Goal: Task Accomplishment & Management: Manage account settings

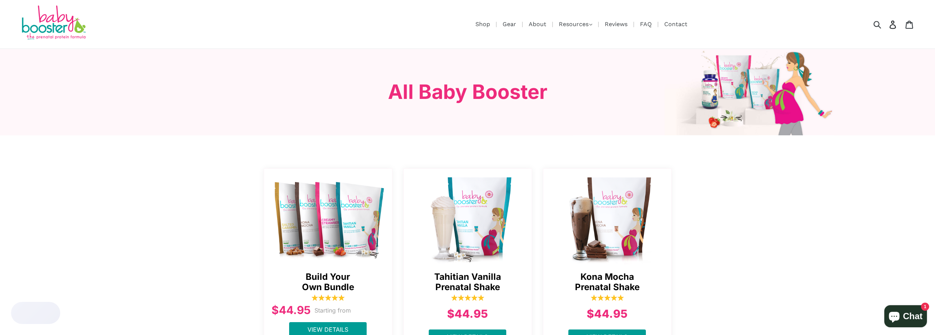
click at [894, 25] on icon at bounding box center [893, 24] width 8 height 8
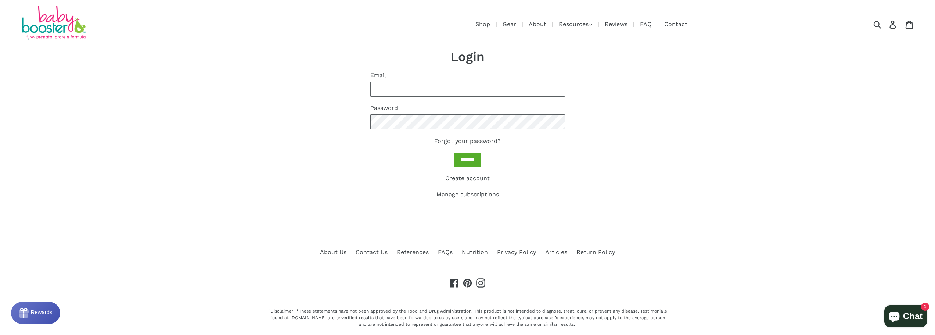
type input "**********"
click at [475, 162] on input "*******" at bounding box center [468, 160] width 28 height 14
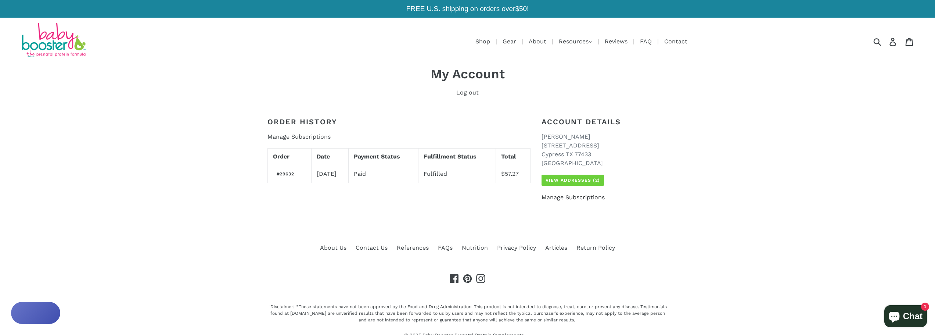
click at [577, 196] on link "Manage Subscriptions" at bounding box center [573, 197] width 63 height 7
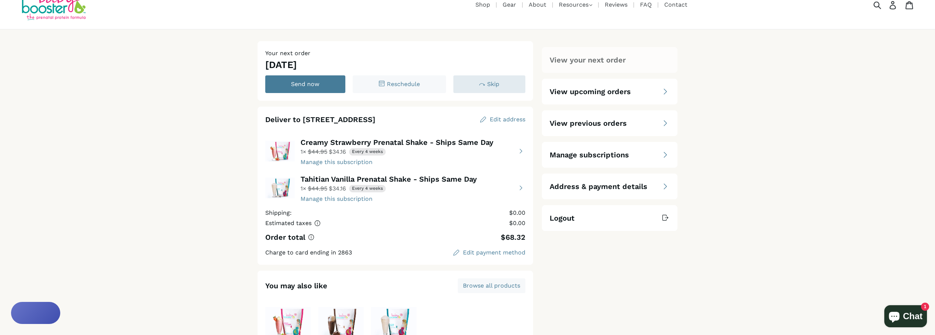
scroll to position [74, 0]
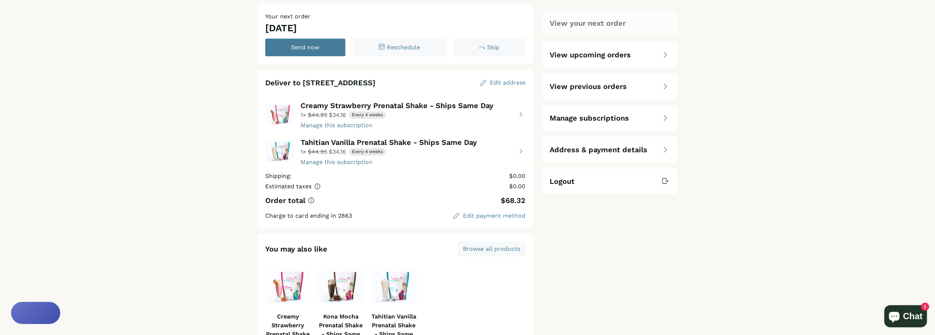
click at [586, 120] on span "Manage subscriptions" at bounding box center [589, 118] width 79 height 10
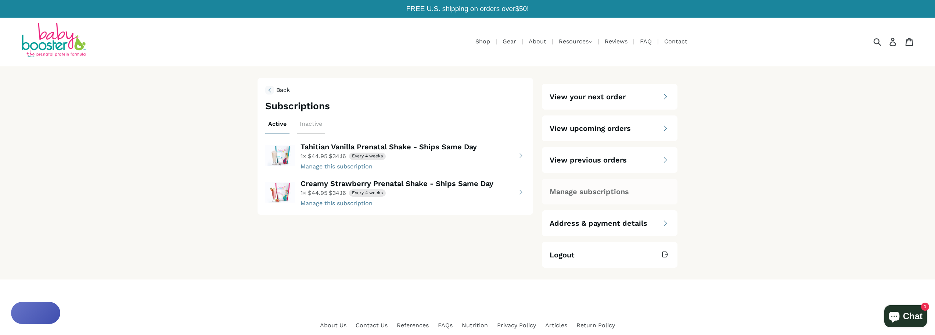
click at [516, 151] on button "view details about Tahitian Vanilla Prenatal Shake - Ships Same Day 1 × $34.16 …" at bounding box center [395, 155] width 261 height 29
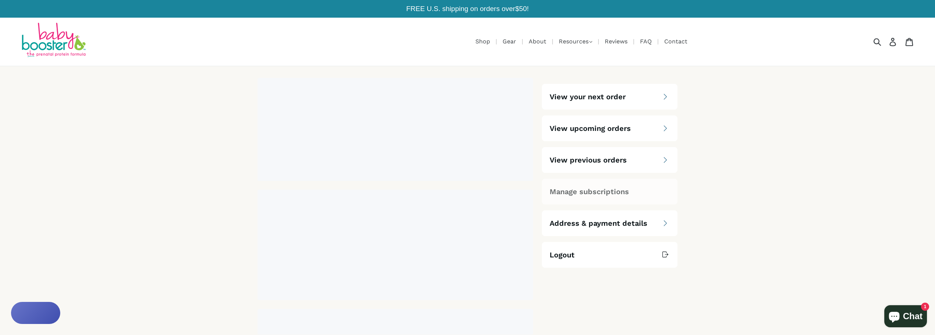
select select "****"
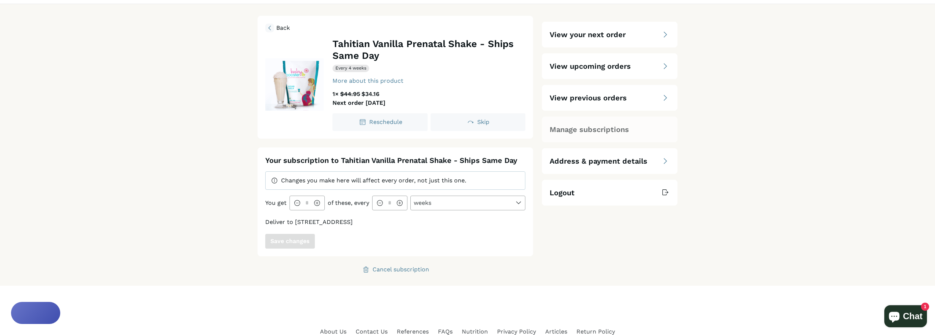
scroll to position [74, 0]
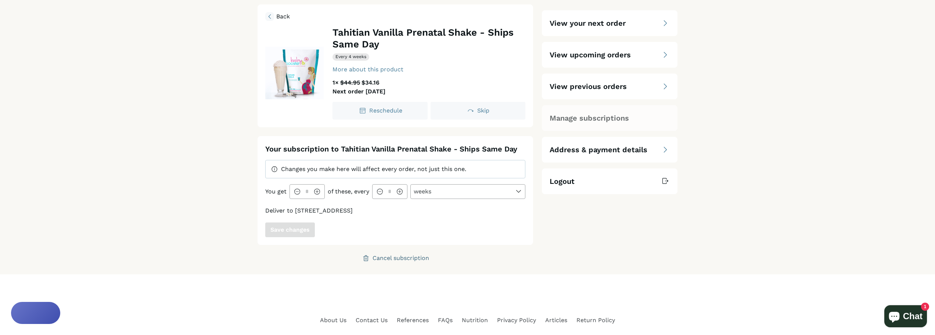
click at [395, 258] on div "Cancel subscription" at bounding box center [401, 258] width 57 height 6
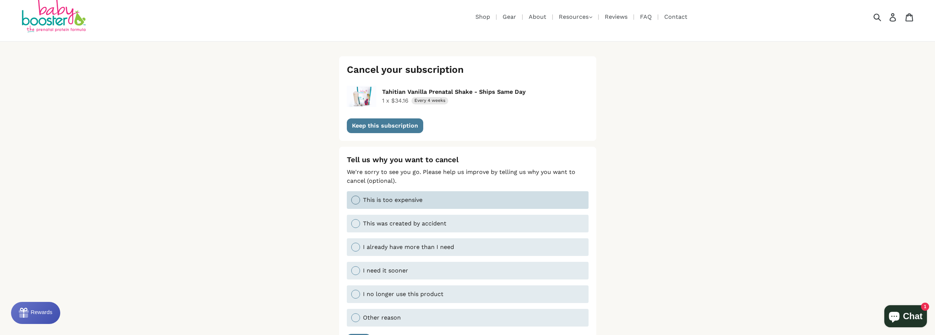
scroll to position [37, 0]
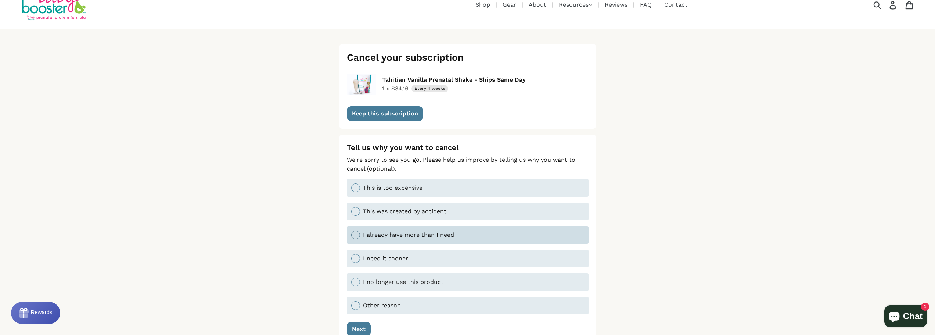
click at [355, 232] on div at bounding box center [355, 234] width 9 height 9
click at [360, 327] on div "Next" at bounding box center [359, 329] width 14 height 6
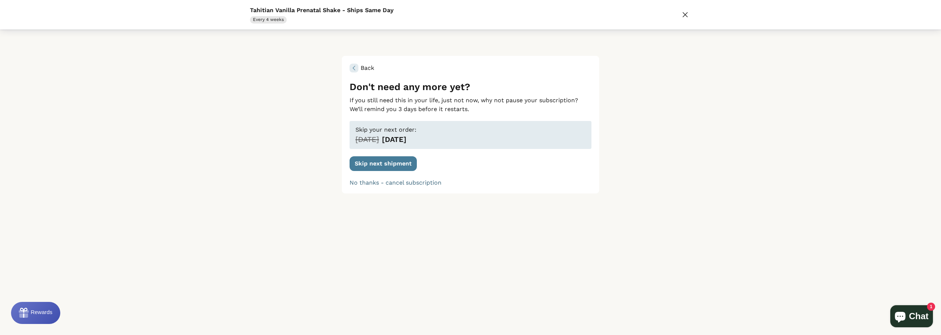
click at [371, 183] on div "No thanks - cancel subscription" at bounding box center [396, 183] width 92 height 6
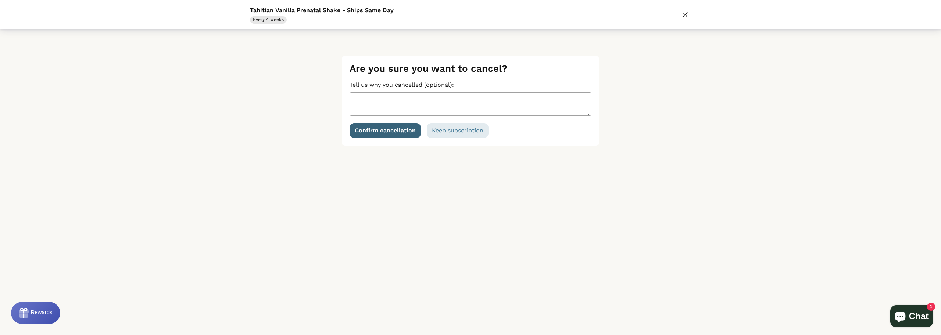
click at [405, 134] on button "Confirm cancellation" at bounding box center [385, 130] width 71 height 15
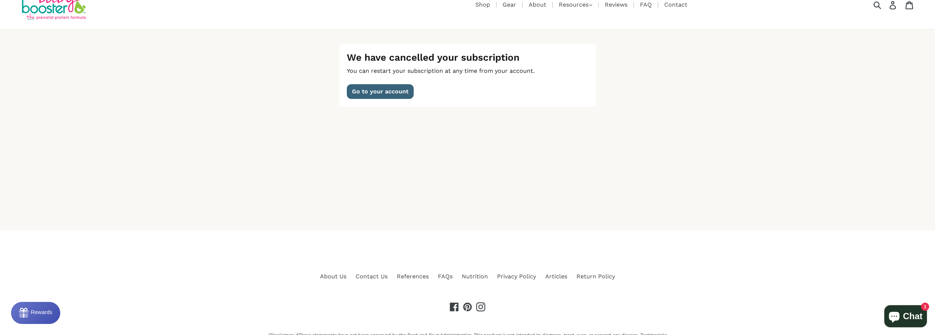
click at [384, 96] on button "Go to your account" at bounding box center [380, 91] width 67 height 15
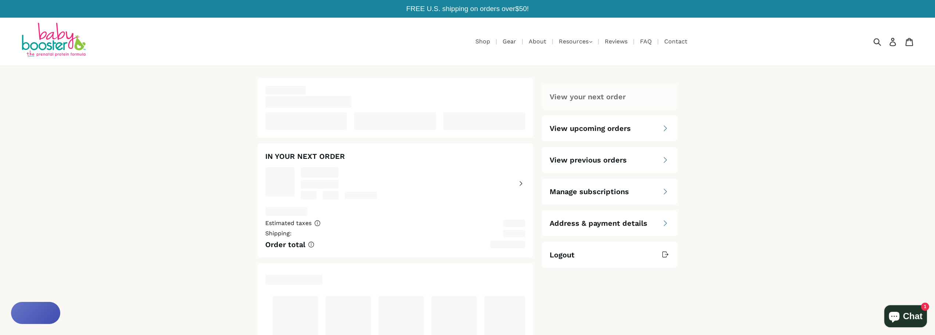
click at [590, 189] on span "Manage subscriptions" at bounding box center [589, 191] width 79 height 10
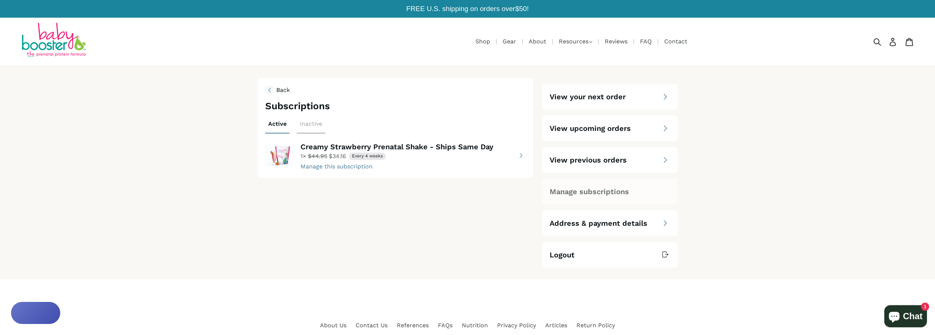
click at [347, 167] on button "view details about Creamy Strawberry Prenatal Shake - Ships Same Day 1 × $34.16…" at bounding box center [395, 155] width 261 height 29
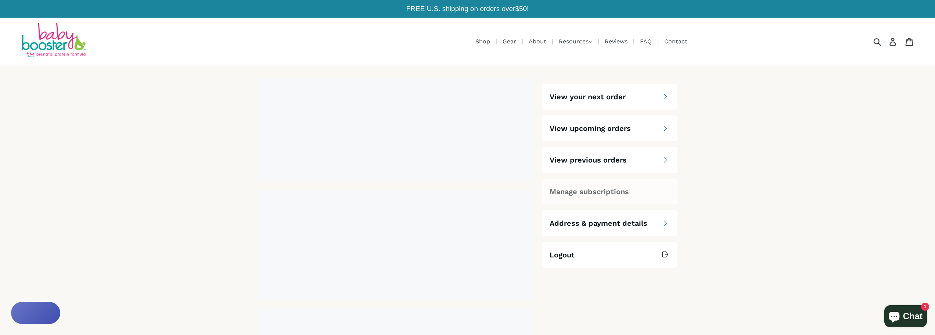
select select "****"
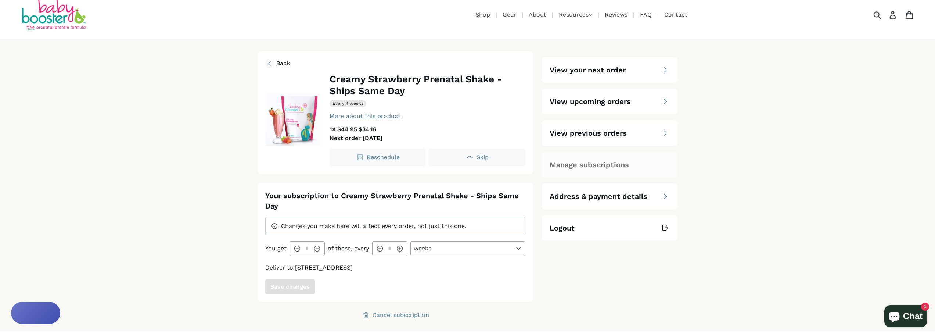
scroll to position [37, 0]
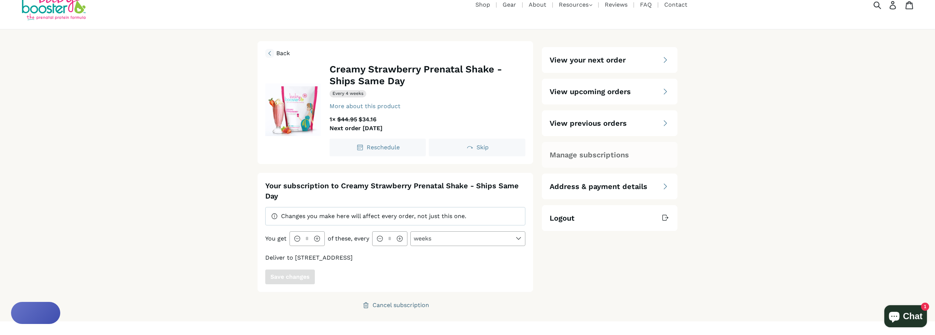
click at [387, 304] on div "Cancel subscription" at bounding box center [401, 305] width 57 height 6
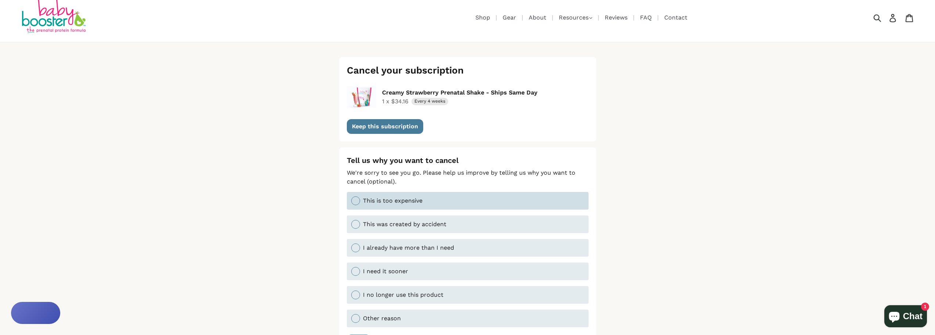
scroll to position [37, 0]
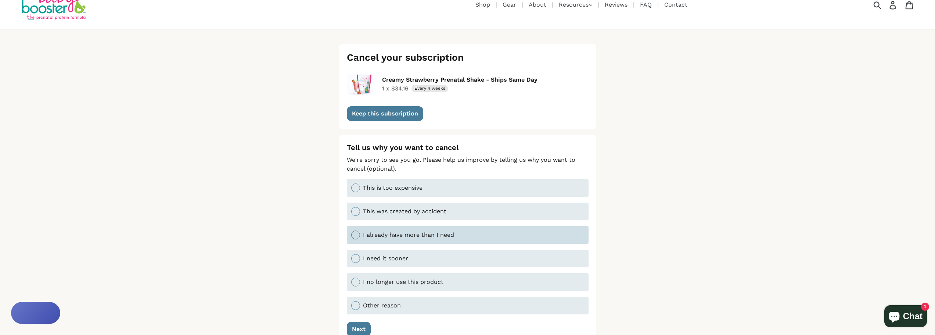
click at [354, 237] on div at bounding box center [355, 234] width 9 height 9
click at [360, 326] on div "Next" at bounding box center [359, 329] width 14 height 6
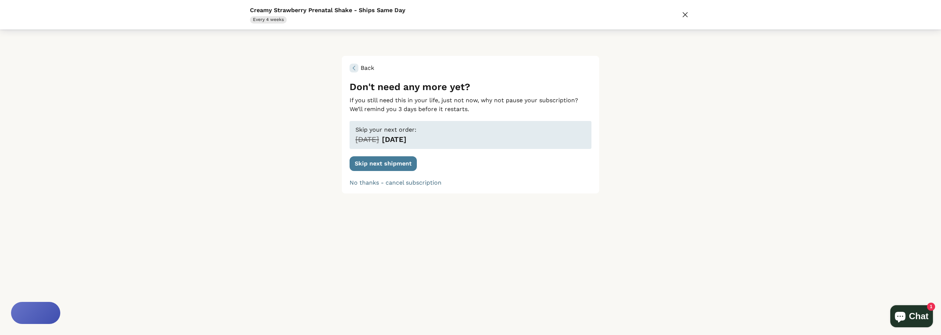
click at [383, 184] on div "No thanks - cancel subscription" at bounding box center [396, 183] width 92 height 6
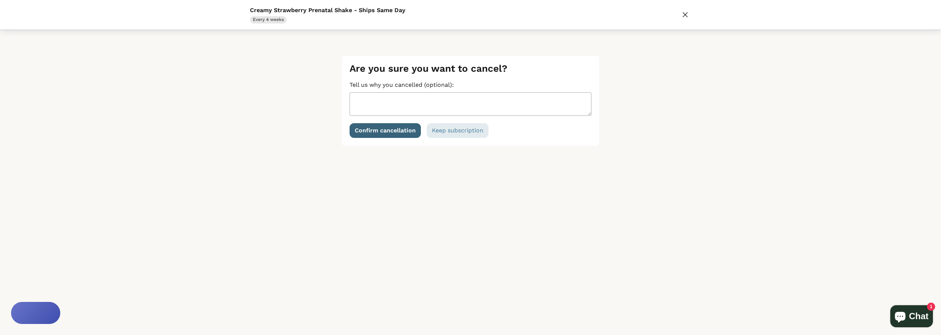
click at [379, 130] on div "Confirm cancellation" at bounding box center [385, 131] width 61 height 6
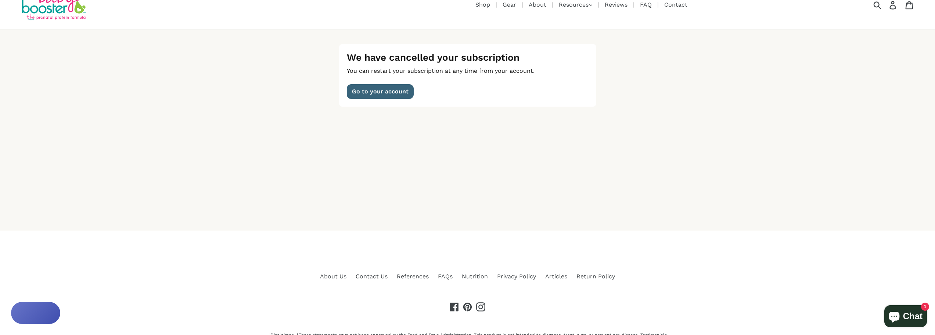
click at [384, 90] on div "Go to your account" at bounding box center [380, 92] width 57 height 6
